Goal: Transaction & Acquisition: Purchase product/service

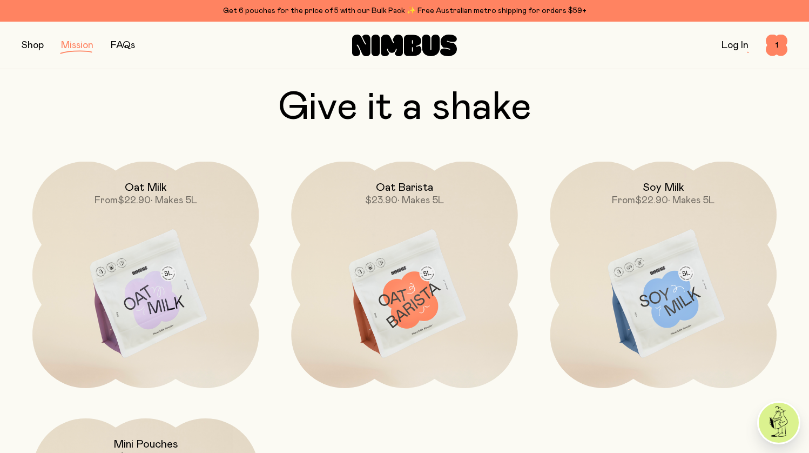
scroll to position [1516, 0]
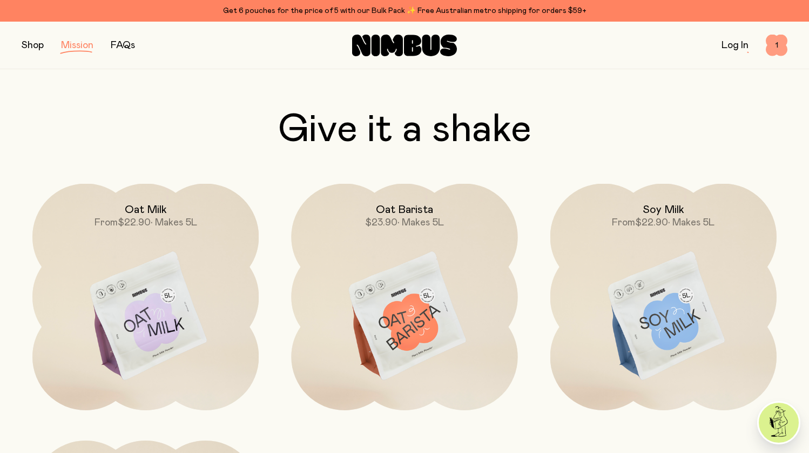
click at [778, 45] on span "1" at bounding box center [777, 46] width 22 height 22
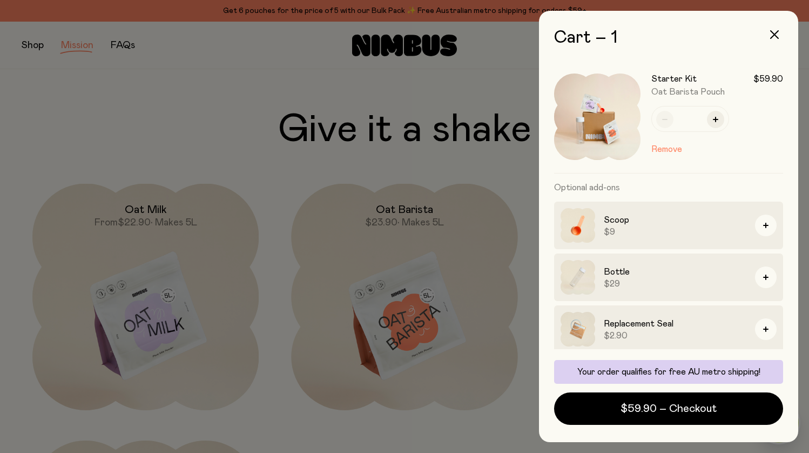
scroll to position [0, 0]
click at [174, 142] on div at bounding box center [404, 226] width 809 height 453
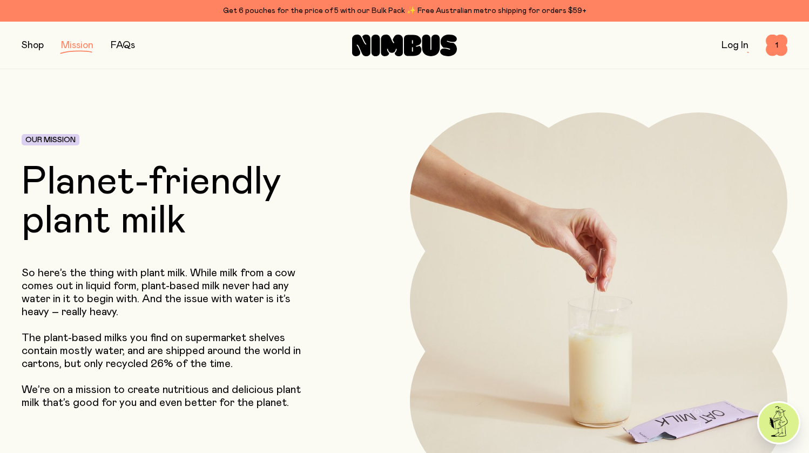
scroll to position [1516, 0]
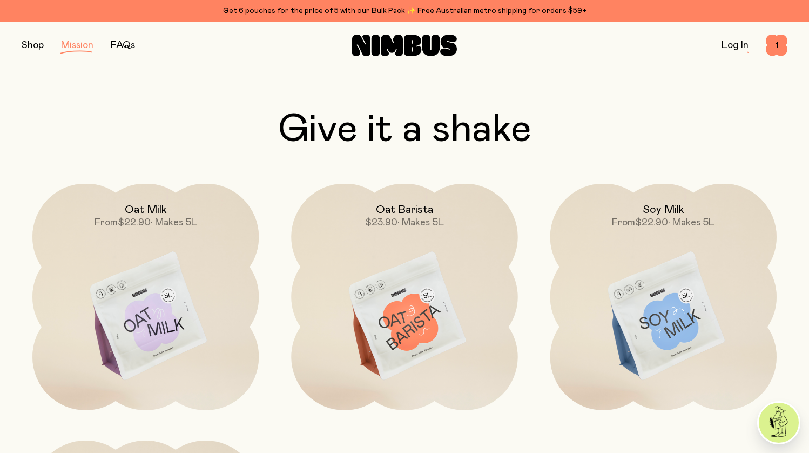
click at [37, 46] on button "button" at bounding box center [33, 45] width 22 height 15
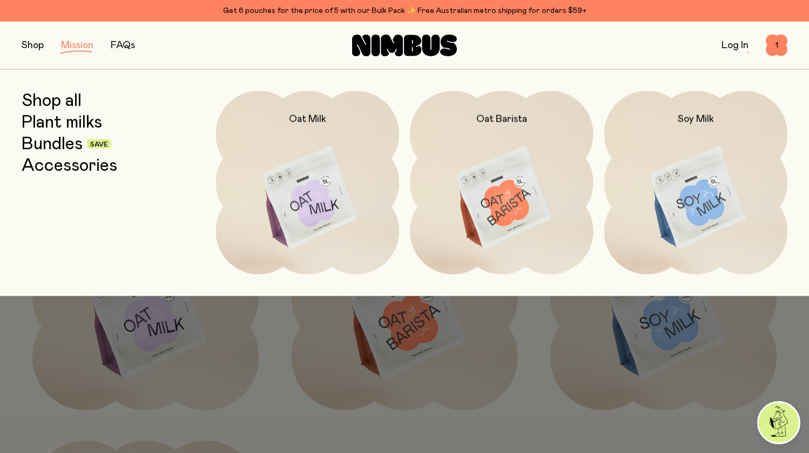
click at [39, 143] on link "Bundles" at bounding box center [52, 143] width 61 height 19
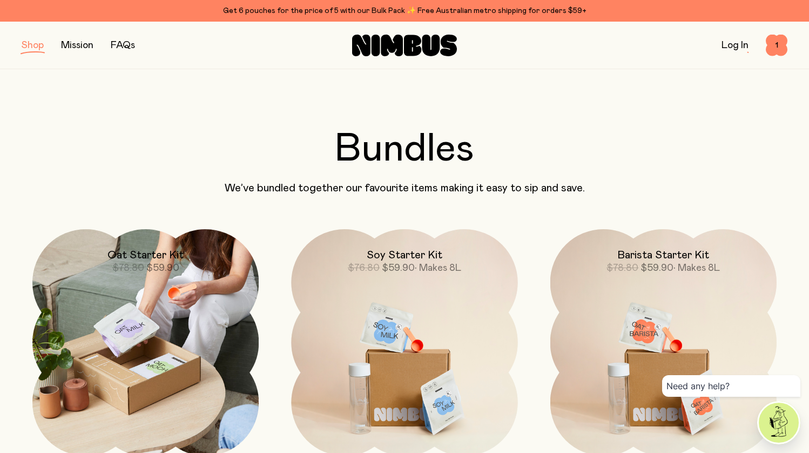
click at [160, 340] on img at bounding box center [145, 342] width 226 height 226
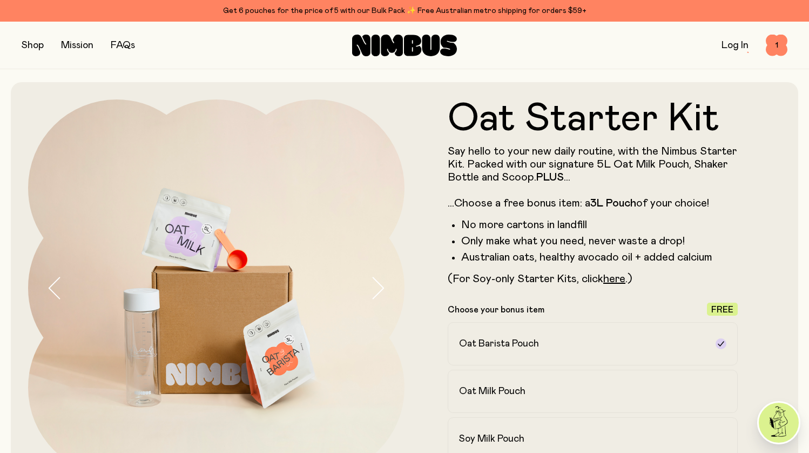
click at [31, 46] on button "button" at bounding box center [33, 45] width 22 height 15
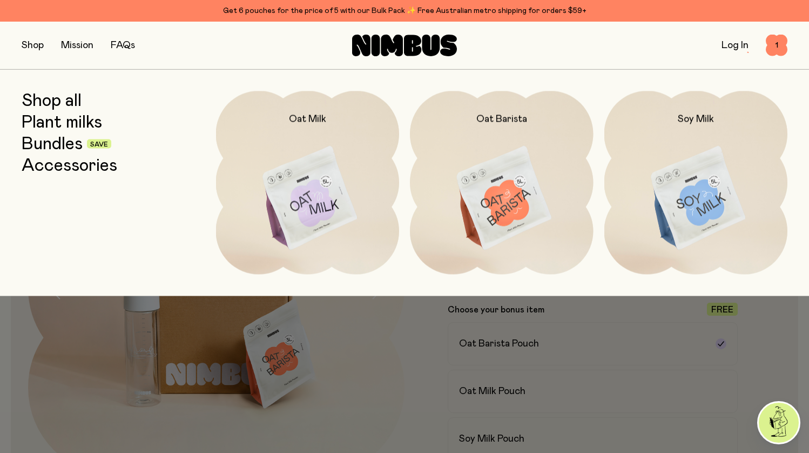
click at [46, 124] on link "Plant milks" at bounding box center [62, 121] width 80 height 19
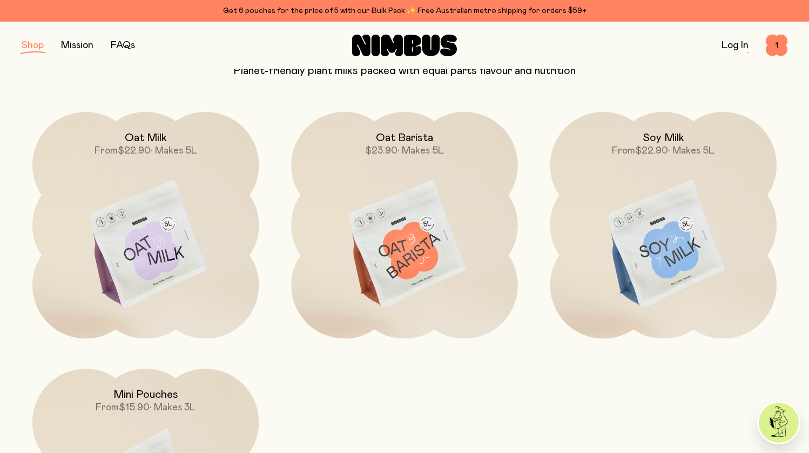
scroll to position [116, 0]
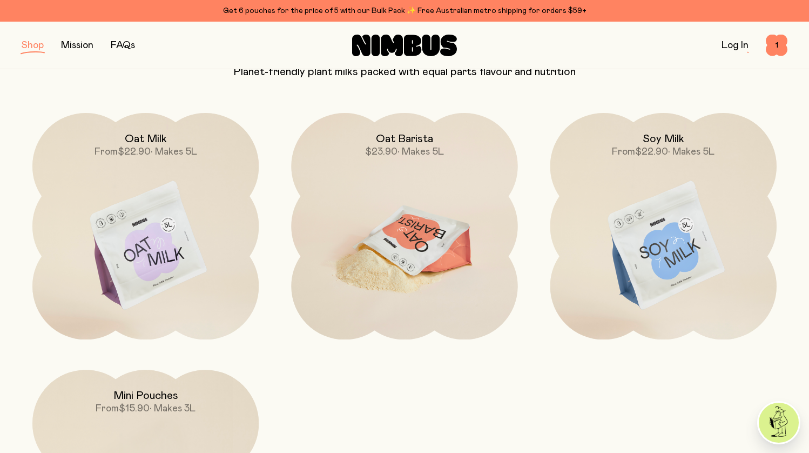
click at [368, 240] on img at bounding box center [404, 246] width 226 height 266
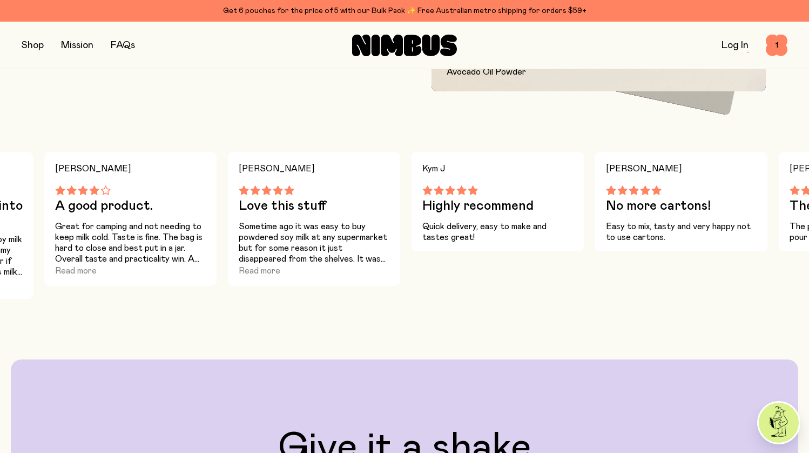
scroll to position [719, 0]
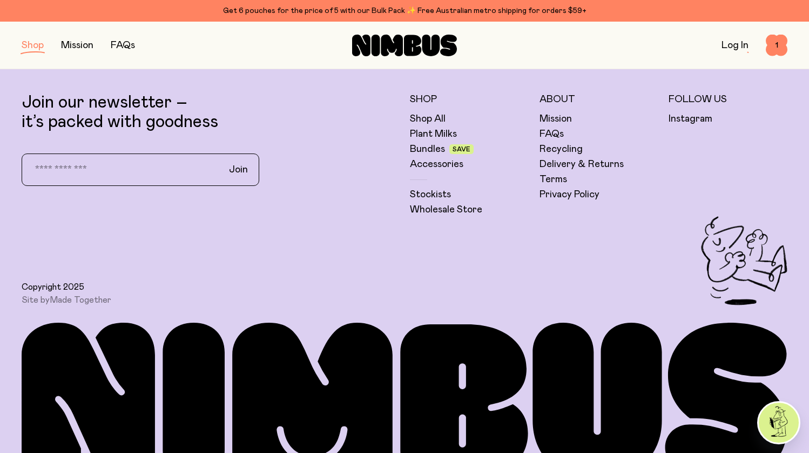
scroll to position [116, 0]
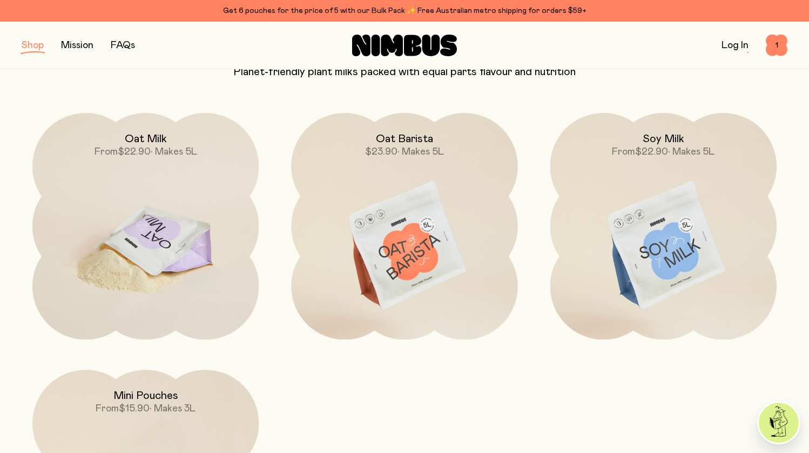
click at [196, 307] on img at bounding box center [145, 246] width 226 height 266
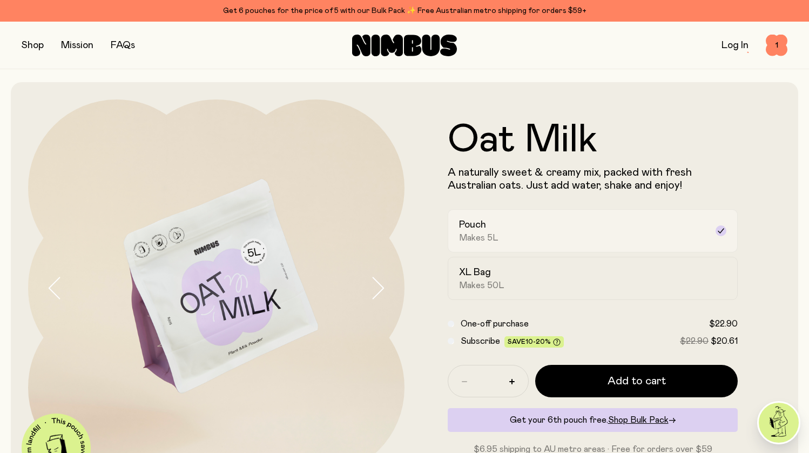
click at [617, 245] on label "Pouch Makes 5L" at bounding box center [593, 230] width 290 height 43
click at [587, 287] on div "XL Bag Makes 50L" at bounding box center [583, 278] width 248 height 25
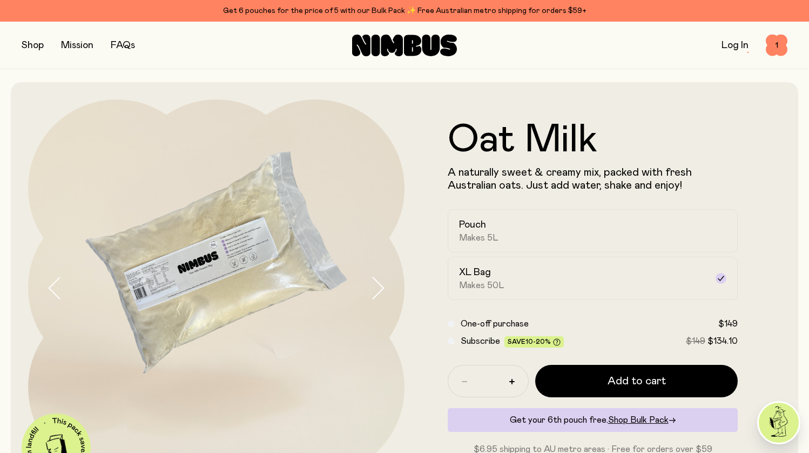
click at [763, 164] on form "Oat Milk A naturally sweet & creamy mix, packed with fresh Australian oats. Jus…" at bounding box center [592, 287] width 376 height 335
